Goal: Information Seeking & Learning: Check status

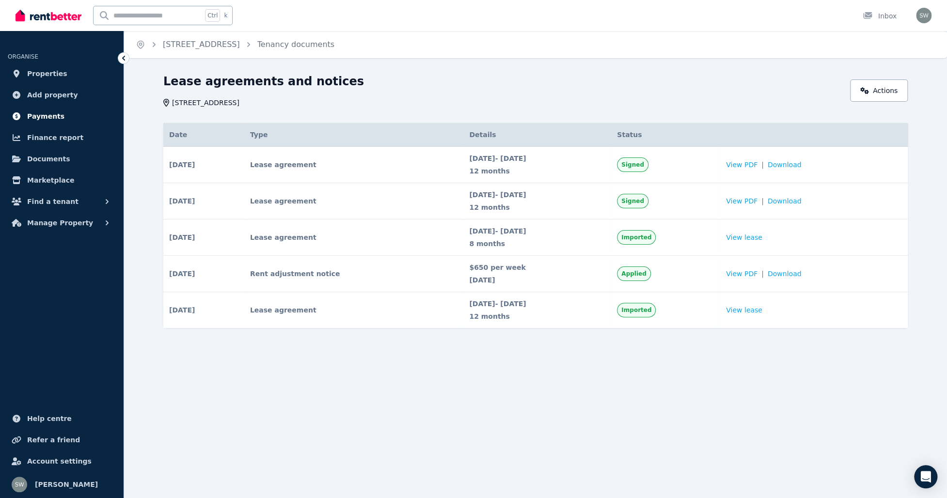
click at [34, 116] on span "Payments" at bounding box center [45, 116] width 37 height 12
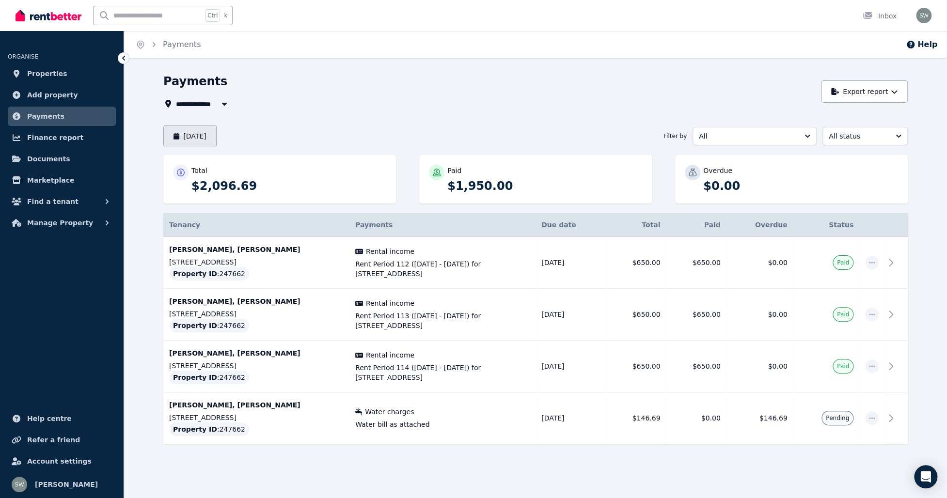
click at [212, 134] on button "[DATE]" at bounding box center [189, 136] width 53 height 22
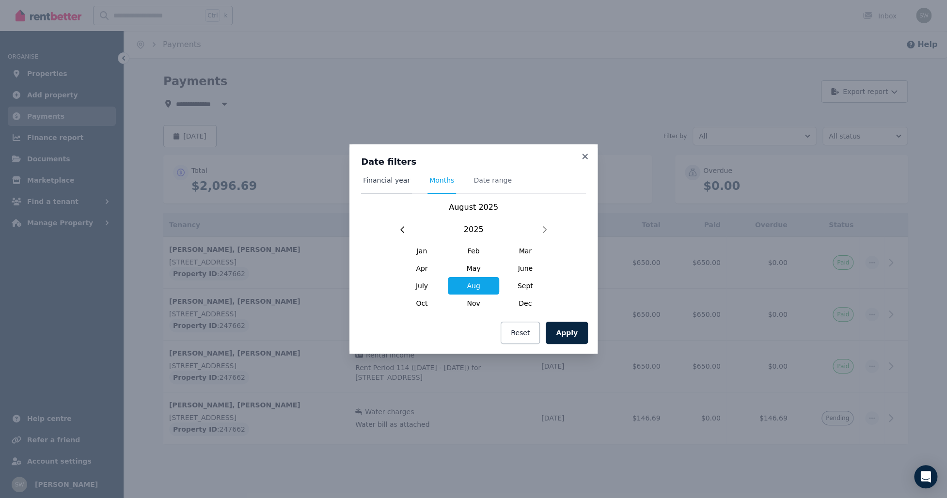
click at [395, 183] on span "Financial year" at bounding box center [386, 180] width 47 height 10
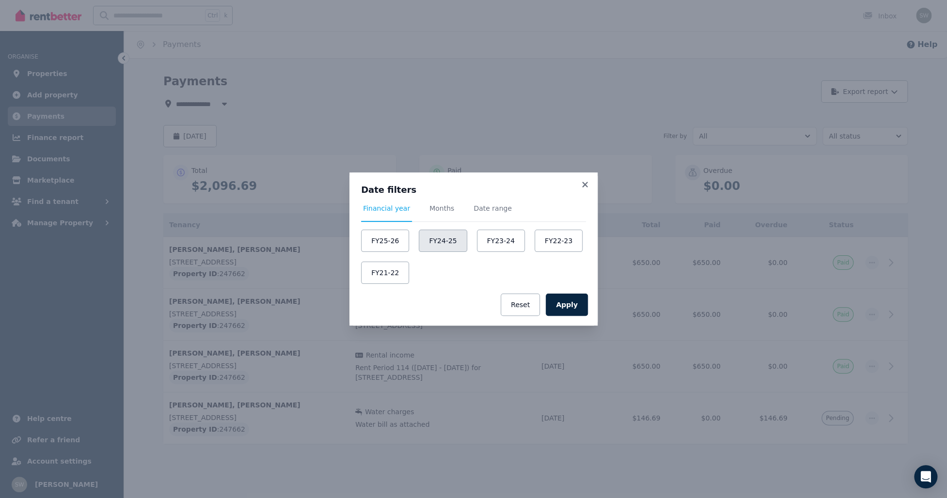
click at [440, 242] on button "FY24-25" at bounding box center [443, 241] width 48 height 22
click at [577, 306] on button "Apply" at bounding box center [567, 305] width 42 height 22
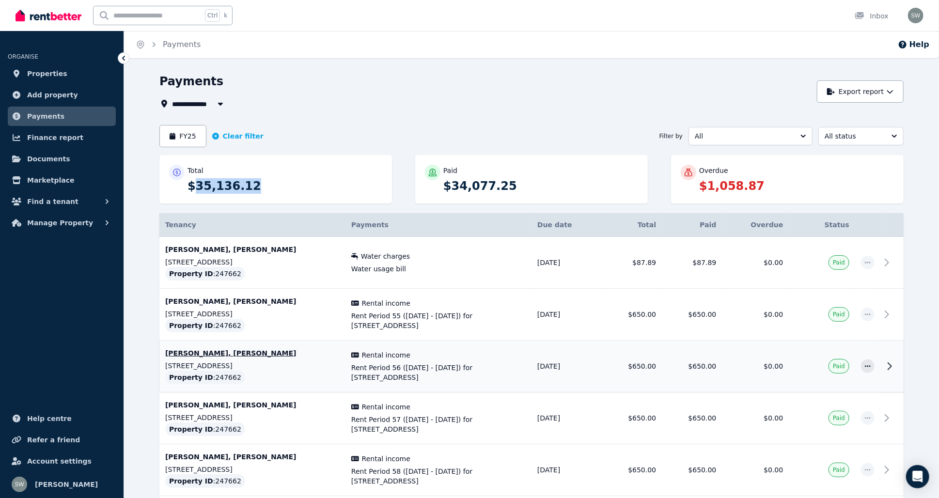
drag, startPoint x: 192, startPoint y: 186, endPoint x: 258, endPoint y: 194, distance: 66.3
click at [258, 194] on div "Total $35,136.12" at bounding box center [275, 179] width 233 height 48
drag, startPoint x: 258, startPoint y: 194, endPoint x: 355, endPoint y: 110, distance: 127.4
drag, startPoint x: 445, startPoint y: 184, endPoint x: 525, endPoint y: 188, distance: 80.0
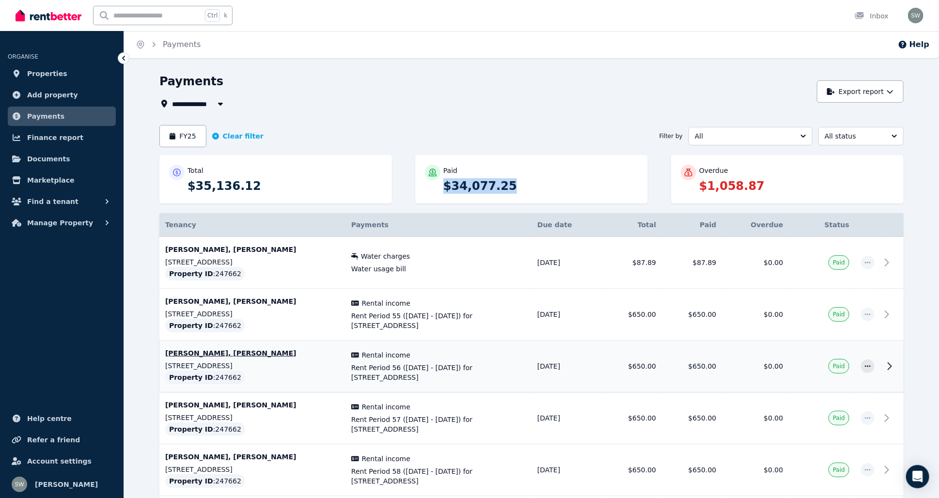
click at [525, 188] on p "$34,077.25" at bounding box center [540, 186] width 195 height 16
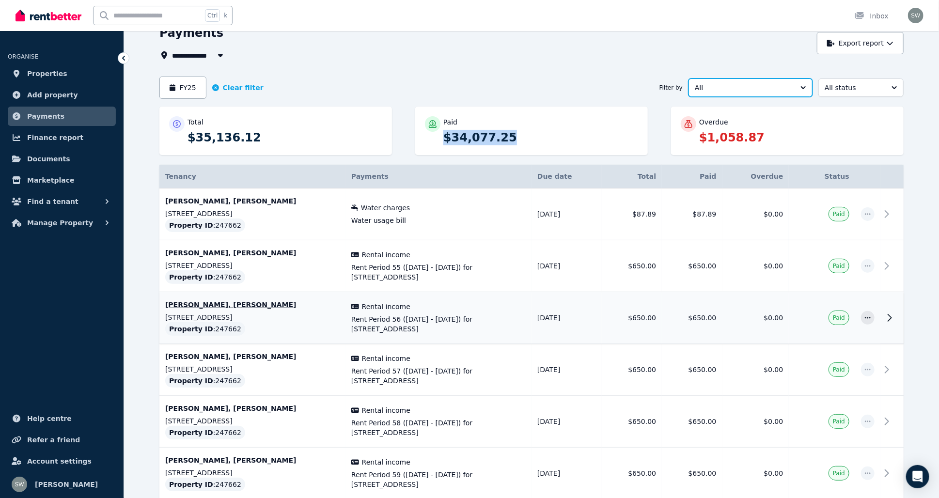
click at [798, 86] on button "All" at bounding box center [750, 87] width 124 height 18
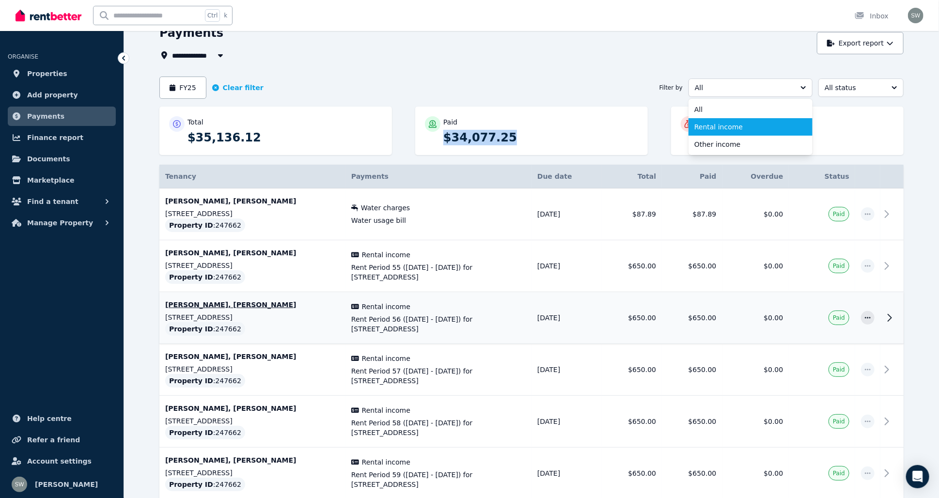
click at [752, 127] on span "Rental income" at bounding box center [744, 127] width 101 height 10
